Goal: Task Accomplishment & Management: Use online tool/utility

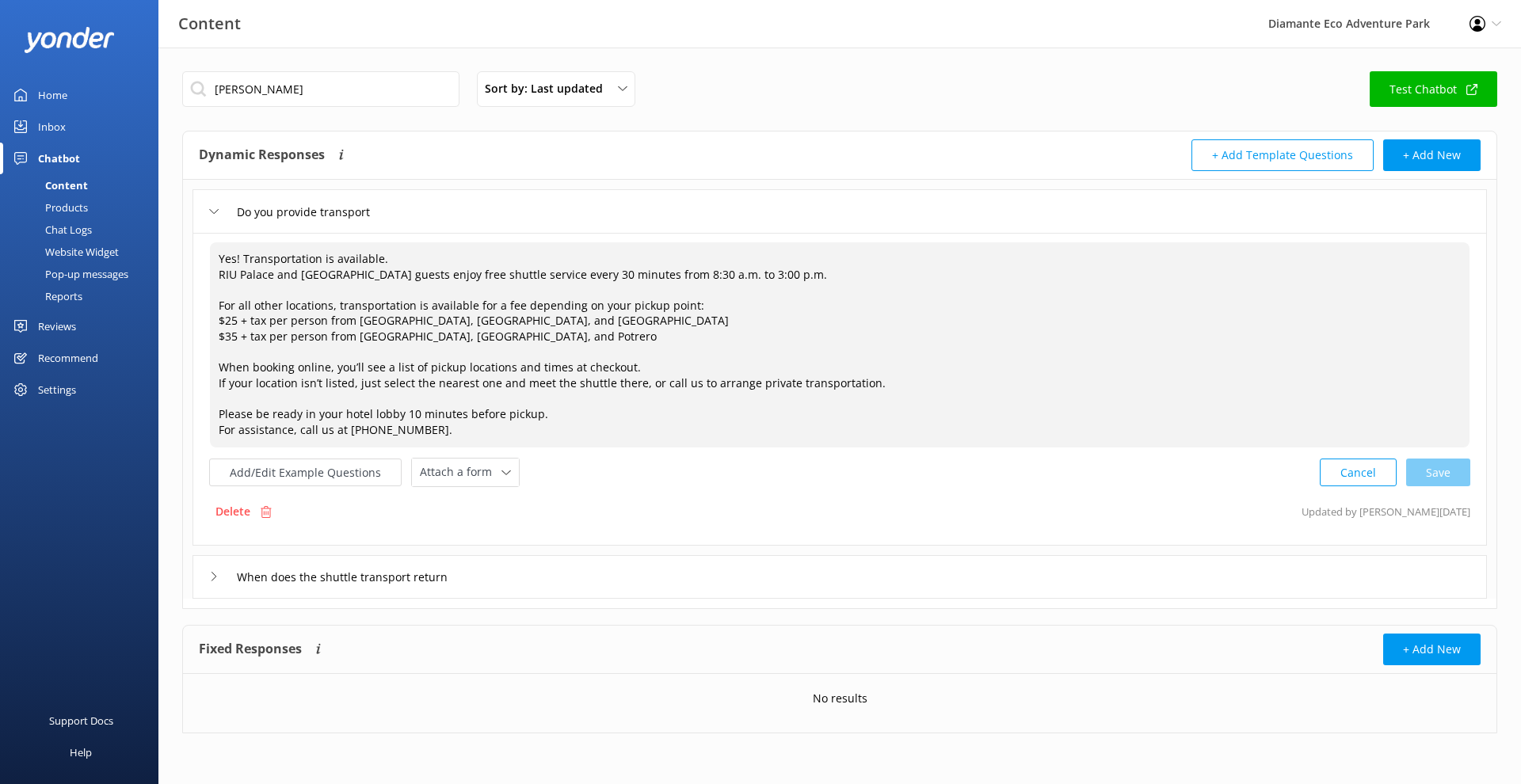
click at [1452, 476] on div "Cancel Save" at bounding box center [1394, 472] width 150 height 30
click at [48, 154] on div "Chatbot" at bounding box center [59, 158] width 42 height 32
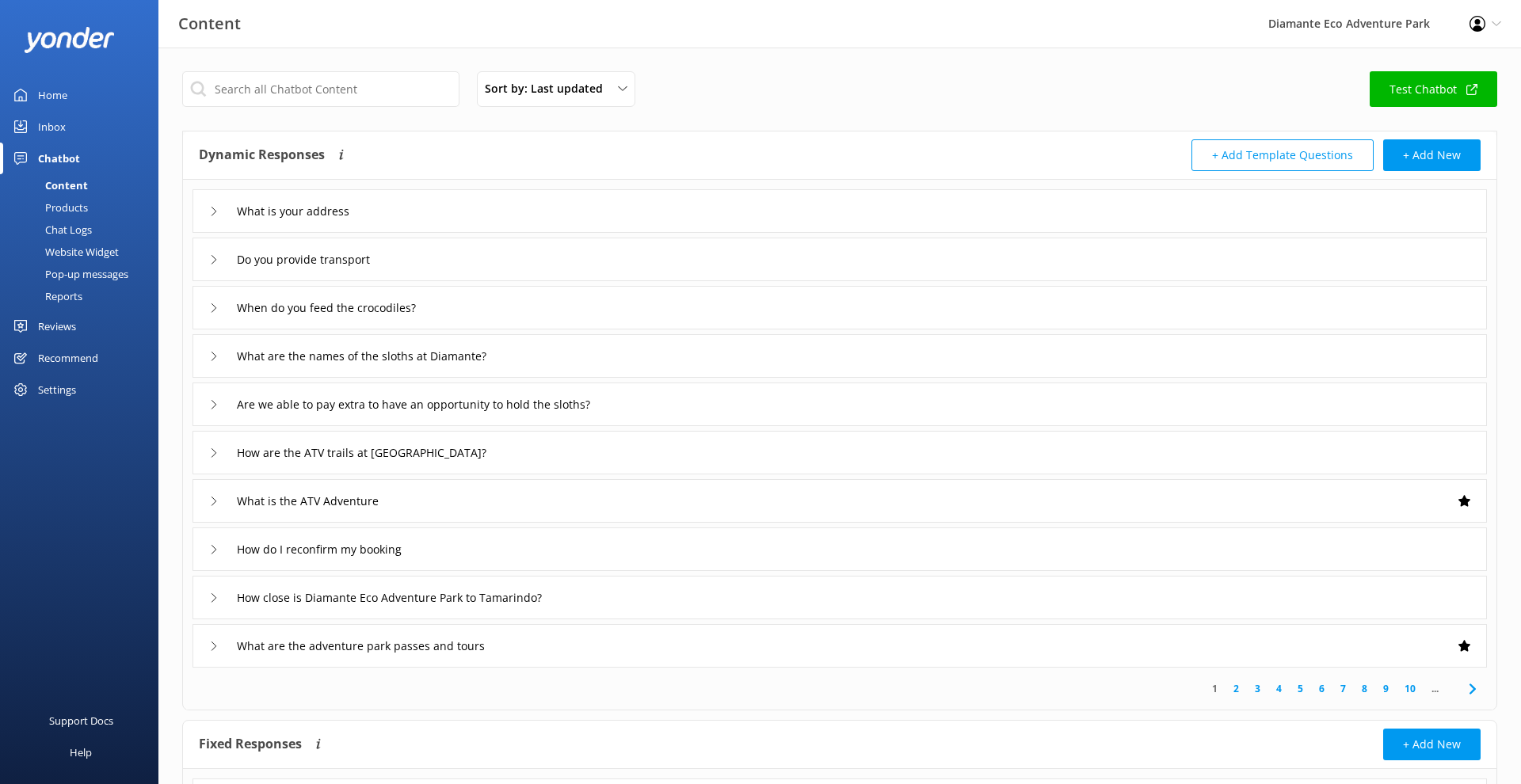
click at [41, 131] on div "Inbox" at bounding box center [51, 126] width 28 height 32
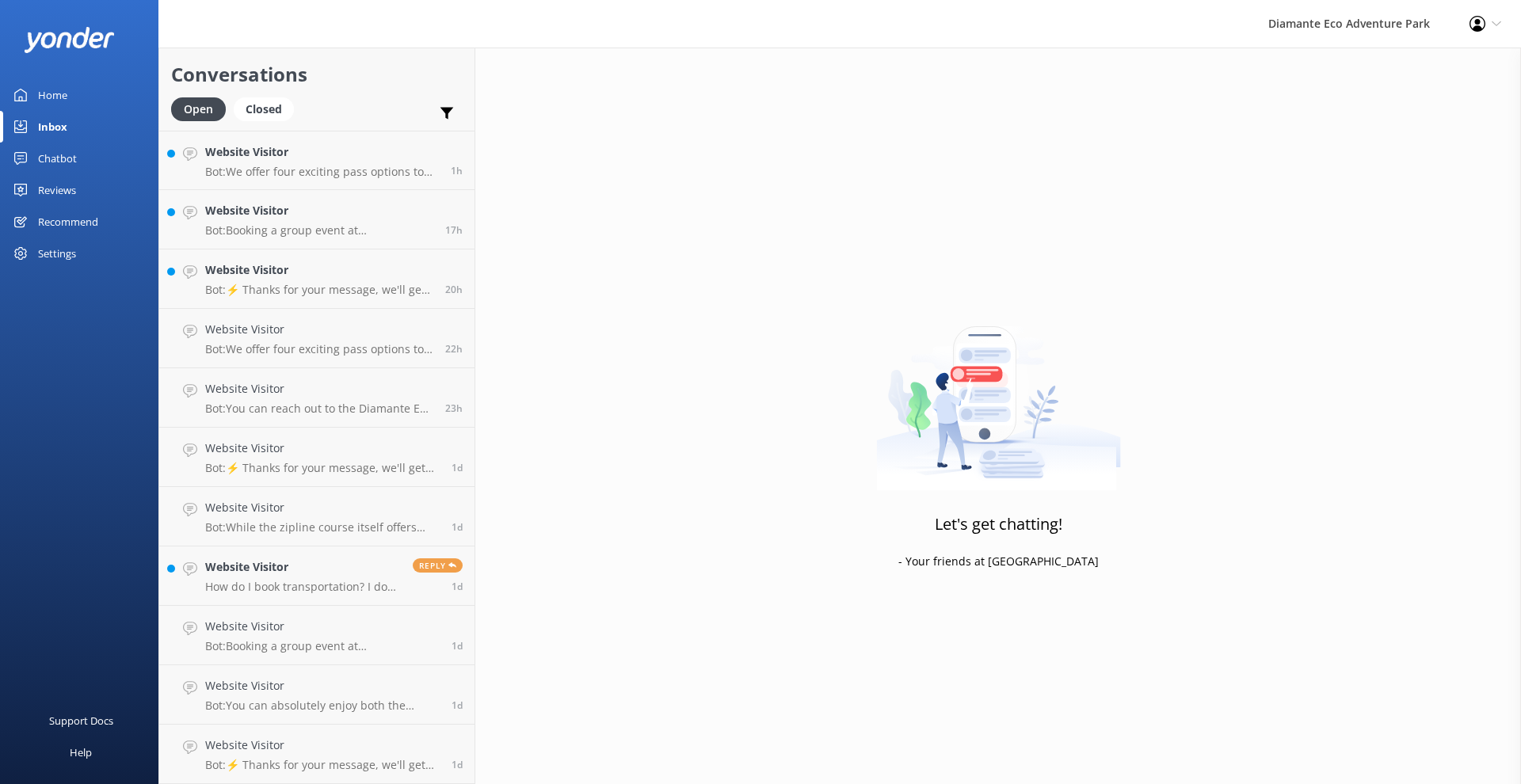
click at [59, 93] on div "Home" at bounding box center [52, 95] width 30 height 32
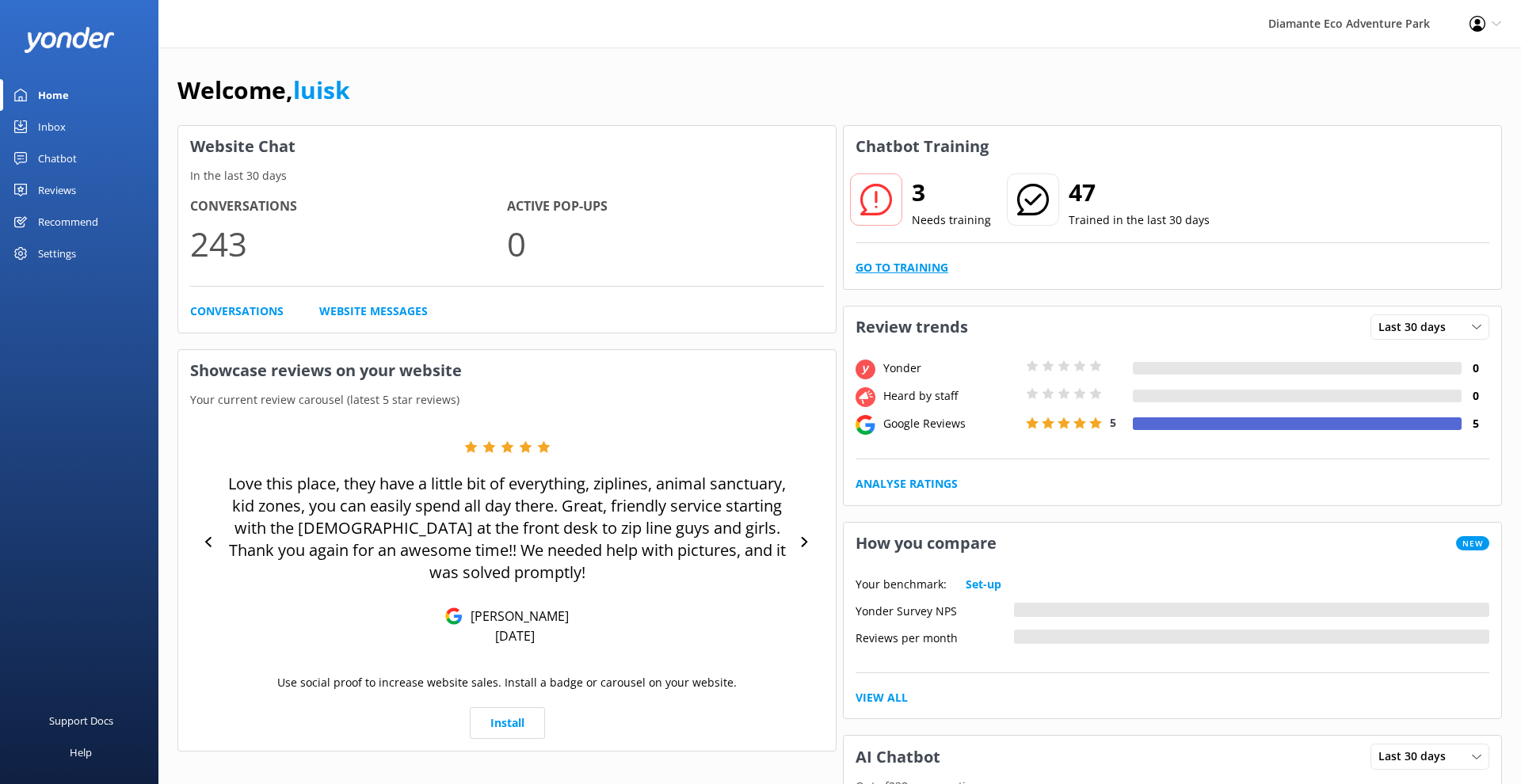
click at [906, 264] on link "Go to Training" at bounding box center [901, 267] width 93 height 17
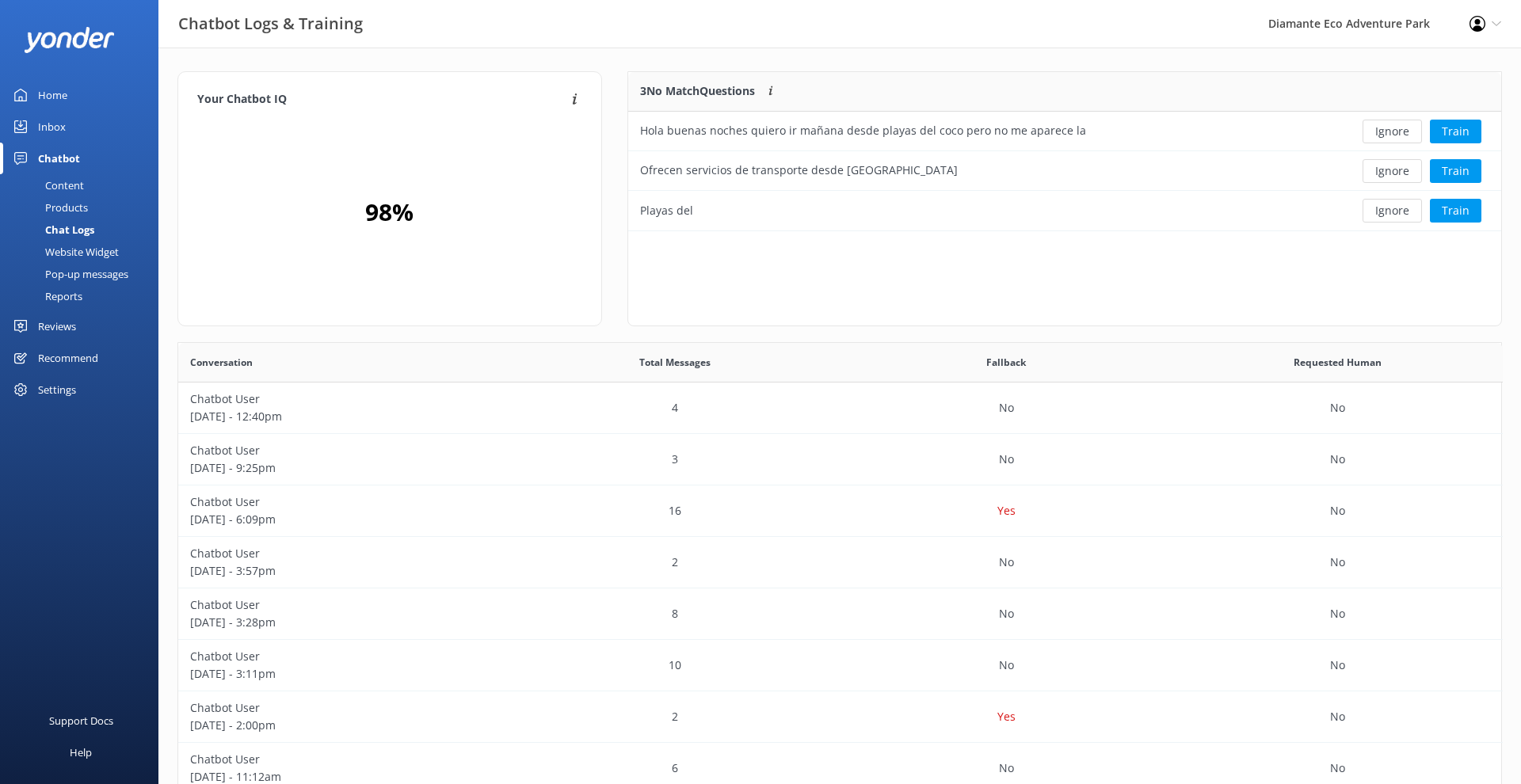
scroll to position [555, 1323]
click at [1043, 131] on div "Hola buenas noches quiero ir mañana desde playas del coco pero no me aparece la" at bounding box center [863, 130] width 446 height 17
click at [1441, 131] on button "Train" at bounding box center [1455, 131] width 51 height 23
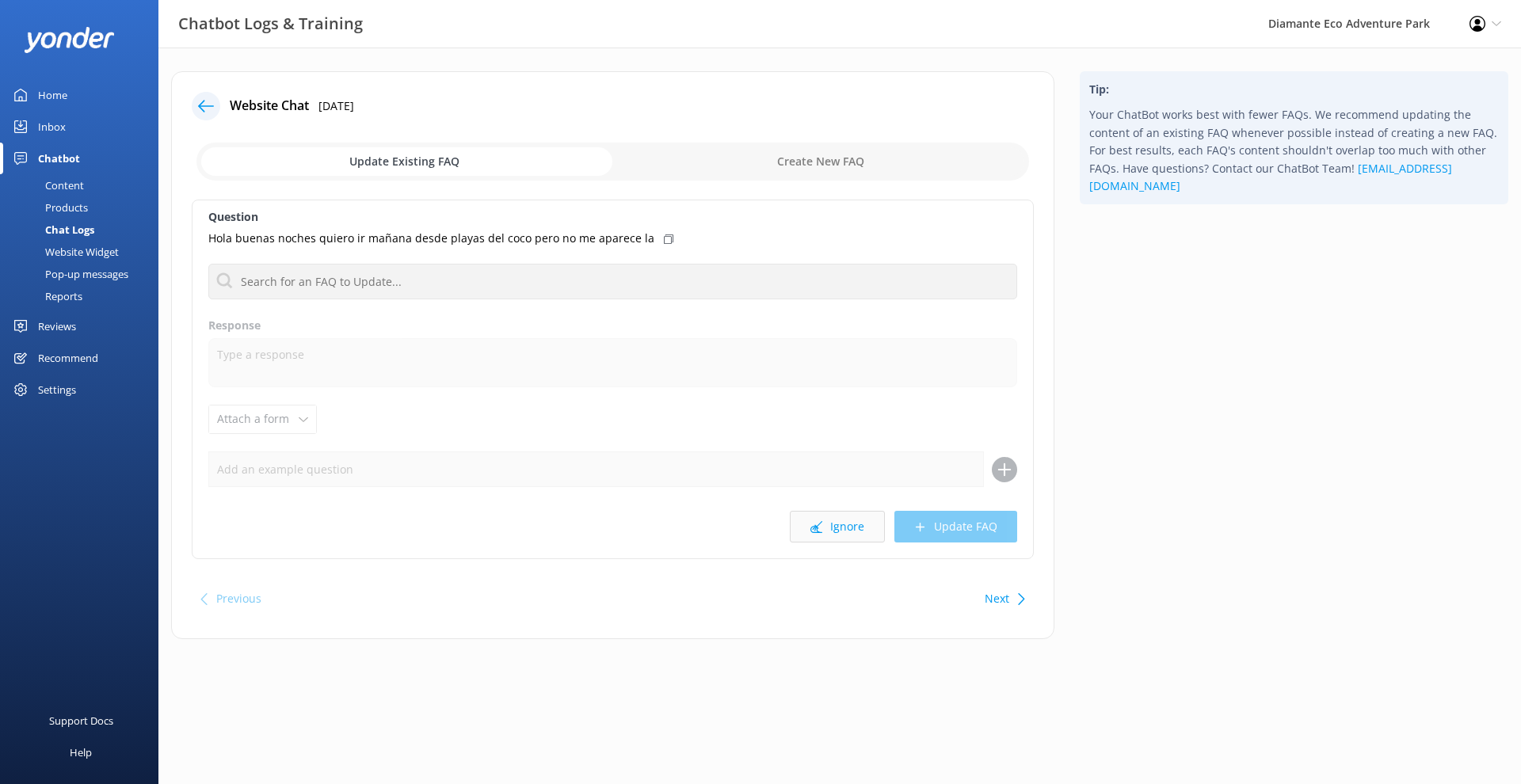
click at [855, 518] on button "Ignore" at bounding box center [837, 526] width 95 height 32
click at [841, 520] on button "Ignore" at bounding box center [837, 526] width 95 height 32
click at [854, 518] on button "Ignore" at bounding box center [837, 526] width 95 height 32
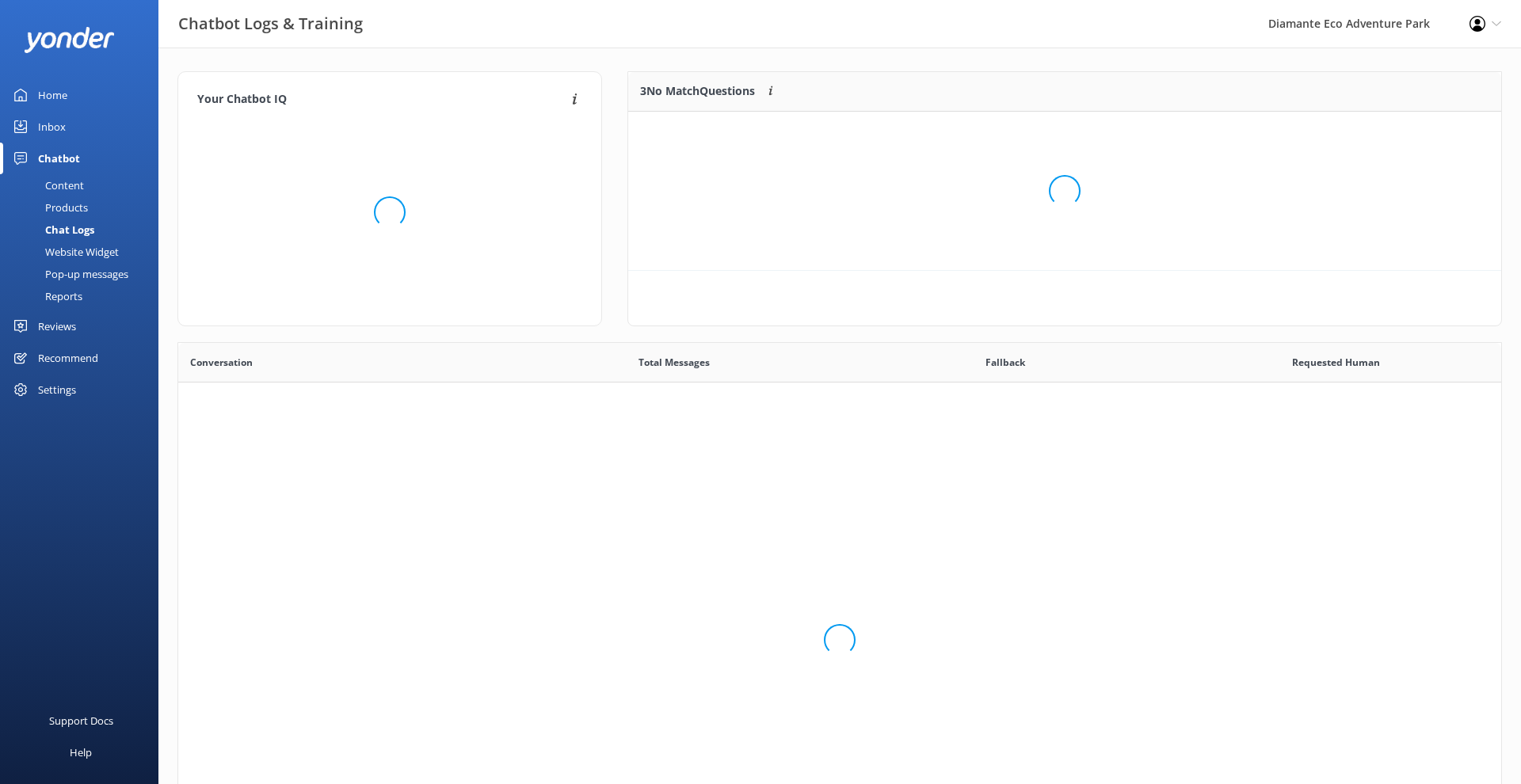
scroll to position [198, 873]
